Goal: Information Seeking & Learning: Learn about a topic

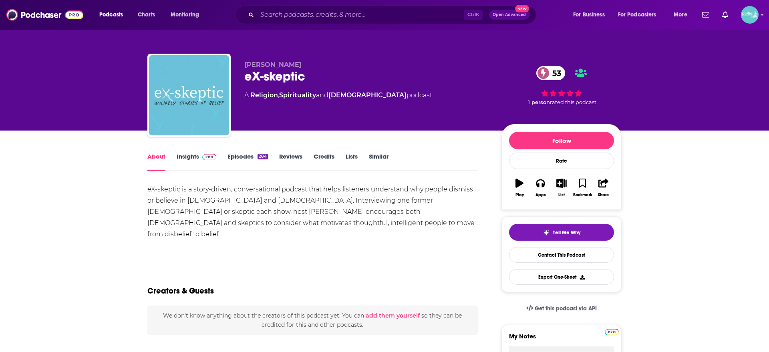
click at [191, 194] on div "eX-skeptic is a story-driven, conversational podcast that helps listeners under…" at bounding box center [312, 217] width 330 height 67
click at [190, 157] on link "Insights" at bounding box center [197, 162] width 40 height 18
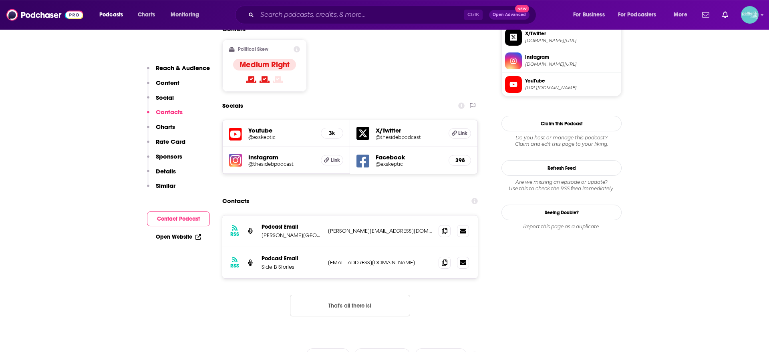
scroll to position [572, 0]
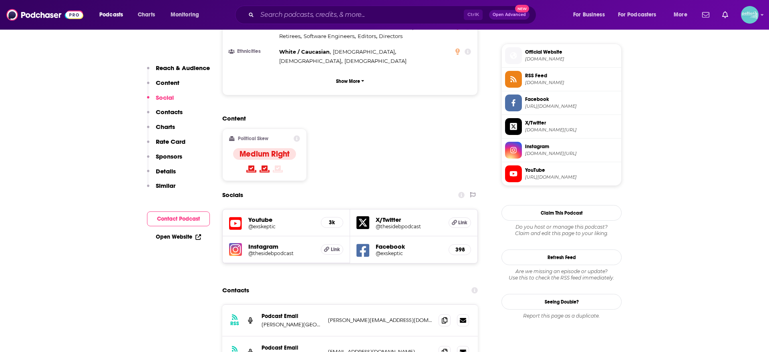
click at [391, 216] on h5 "X/Twitter" at bounding box center [409, 220] width 66 height 8
click at [389, 224] on h5 "@thesidebpodcast" at bounding box center [409, 227] width 66 height 6
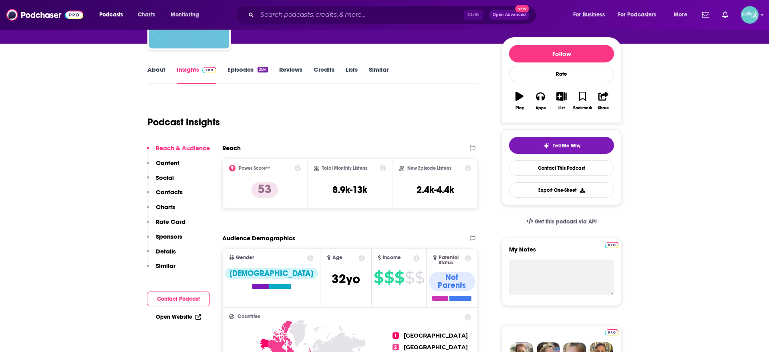
scroll to position [0, 0]
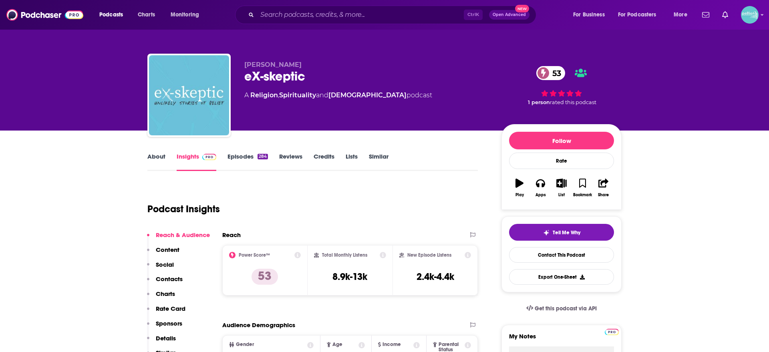
click at [236, 157] on link "Episodes 284" at bounding box center [248, 162] width 40 height 18
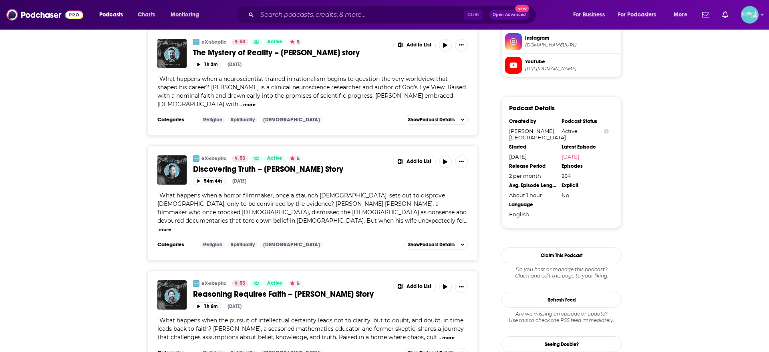
scroll to position [667, 0]
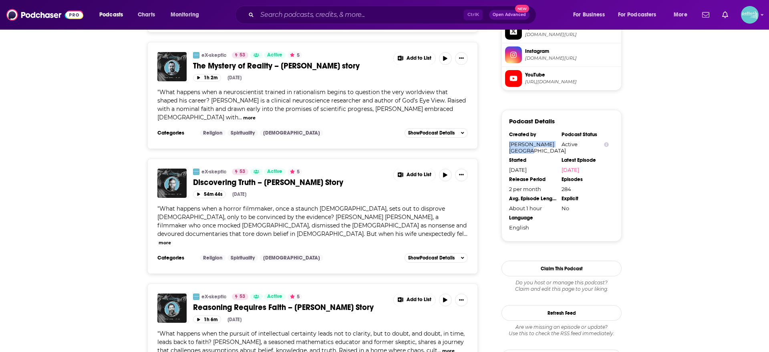
drag, startPoint x: 534, startPoint y: 149, endPoint x: 506, endPoint y: 143, distance: 28.8
click at [506, 143] on div "Podcast Details Created by [PERSON_NAME] Institute Podcast Status Active Starte…" at bounding box center [562, 176] width 120 height 132
copy div "[PERSON_NAME][GEOGRAPHIC_DATA]"
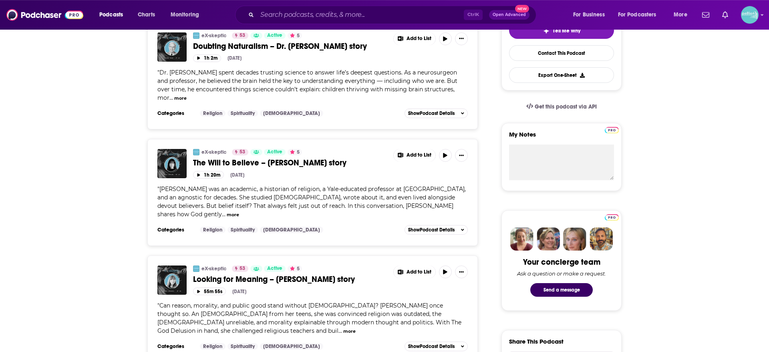
scroll to position [0, 0]
